Goal: Information Seeking & Learning: Learn about a topic

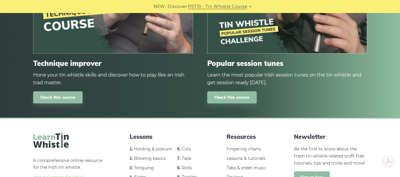
scroll to position [3615, 0]
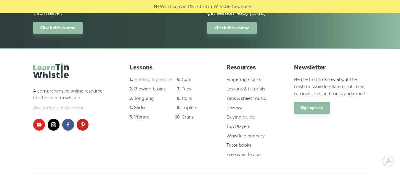
click at [140, 77] on link "Holding & posture" at bounding box center [153, 79] width 38 height 5
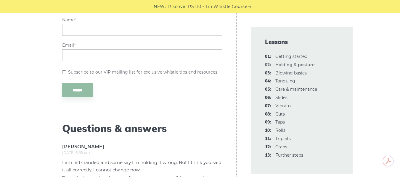
scroll to position [1125, 0]
click at [285, 73] on link "03: Blowing basics" at bounding box center [290, 72] width 31 height 5
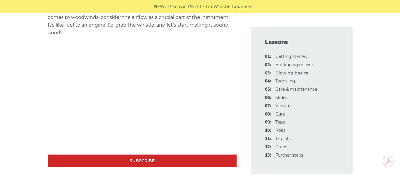
scroll to position [207, 0]
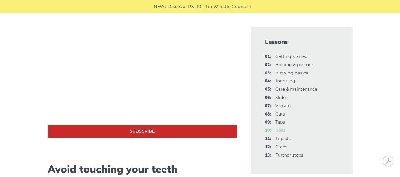
click at [283, 132] on link "10: Rolls" at bounding box center [280, 130] width 10 height 5
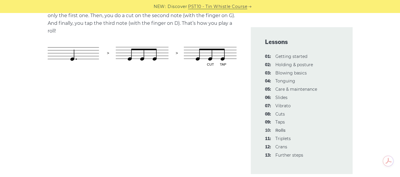
scroll to position [414, 0]
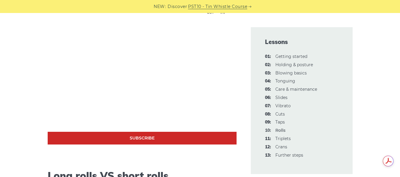
click at [217, 5] on link "PST10 - Tin Whistle Course" at bounding box center [217, 6] width 59 height 7
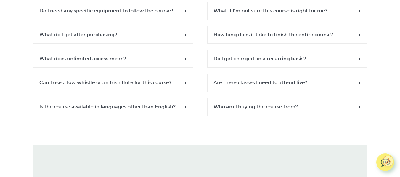
scroll to position [4174, 0]
